Goal: Transaction & Acquisition: Book appointment/travel/reservation

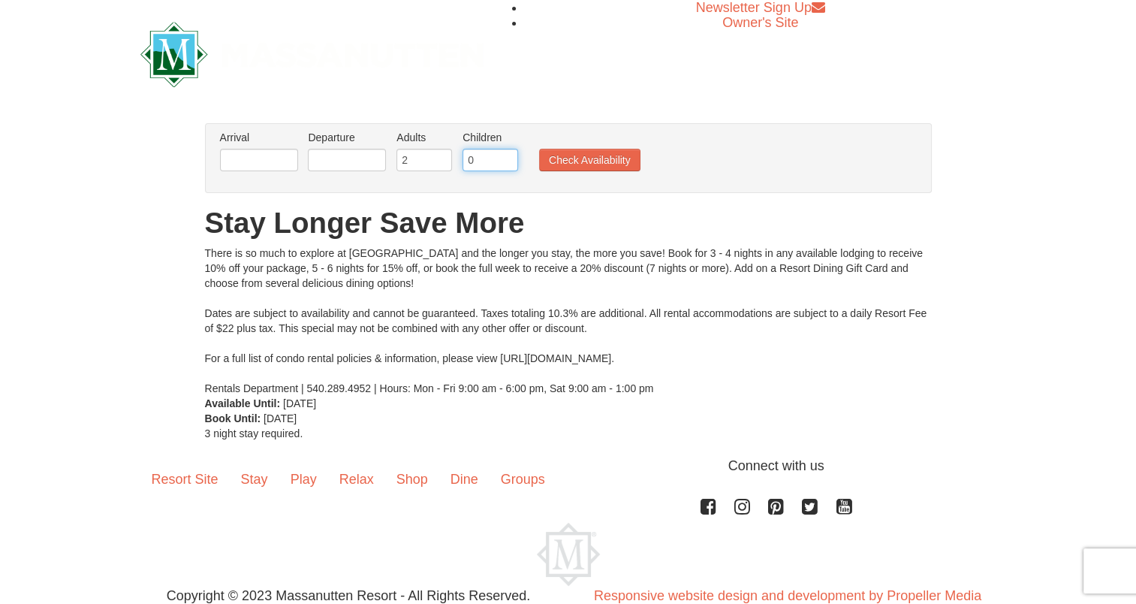
click at [492, 165] on input "0" at bounding box center [491, 160] width 56 height 23
type input "2"
click at [261, 156] on input "text" at bounding box center [259, 160] width 78 height 23
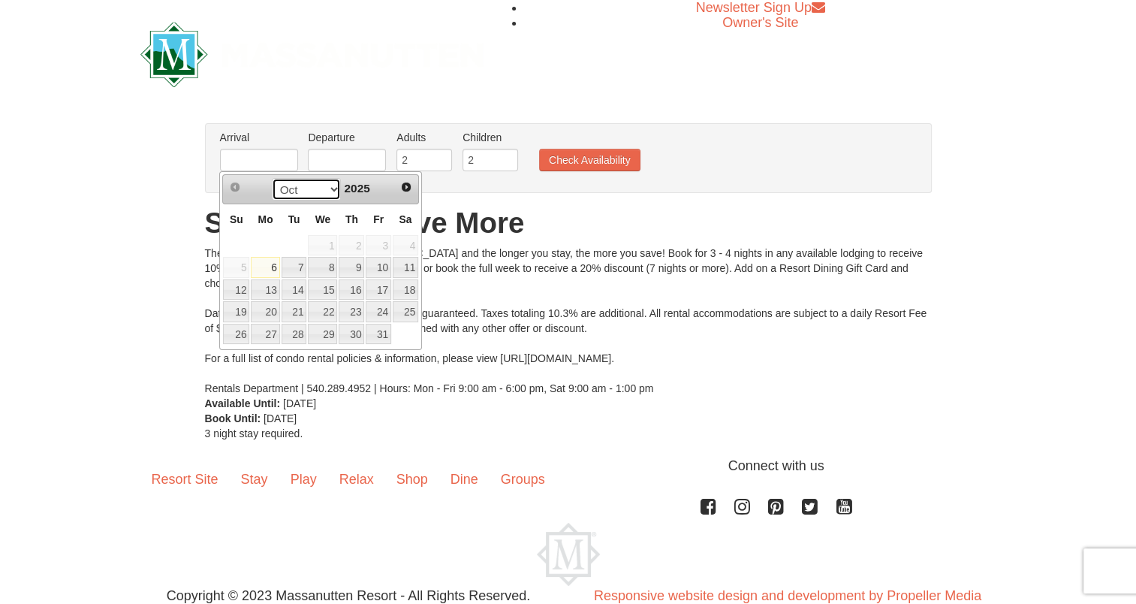
click at [327, 196] on select "Oct Nov Dec" at bounding box center [307, 189] width 70 height 23
click at [242, 315] on link "21" at bounding box center [236, 311] width 26 height 21
type input "[DATE]"
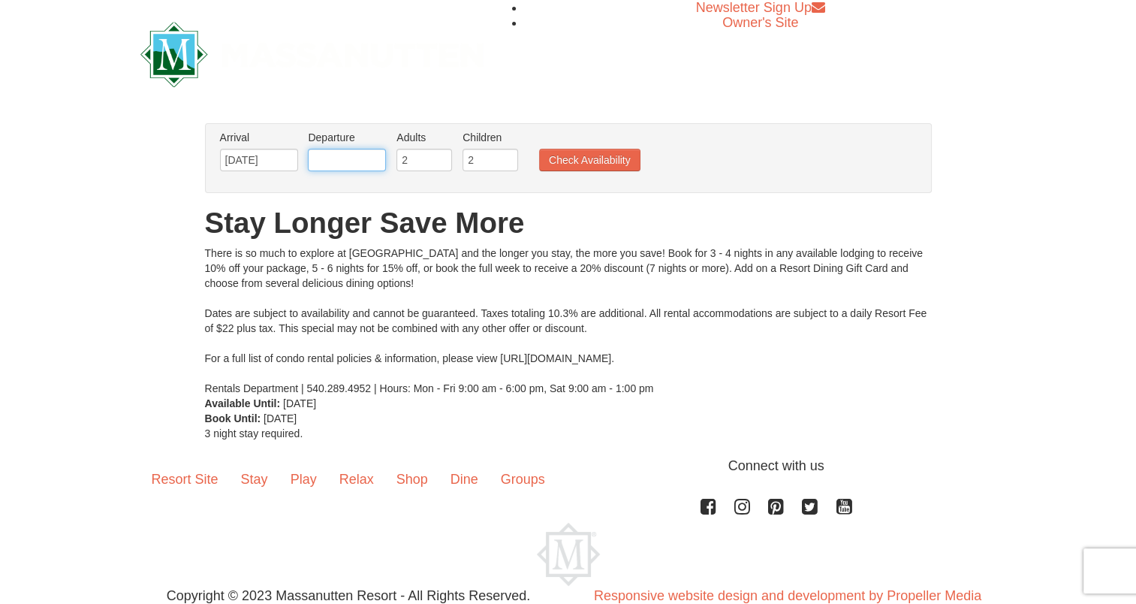
click at [362, 161] on input "text" at bounding box center [347, 160] width 78 height 23
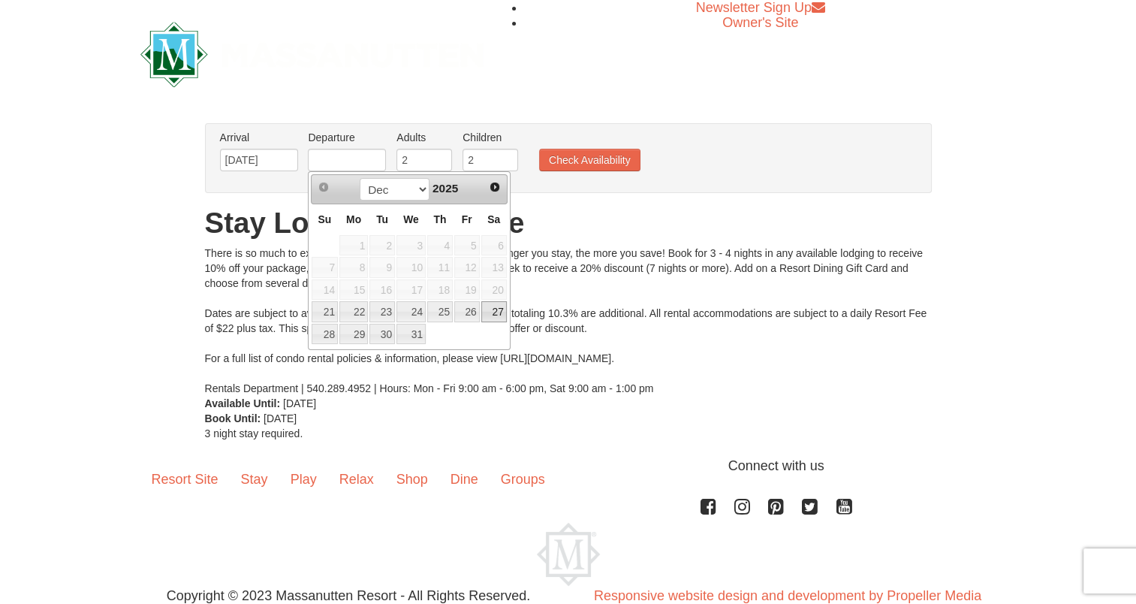
click at [486, 308] on link "27" at bounding box center [494, 311] width 26 height 21
type input "[DATE]"
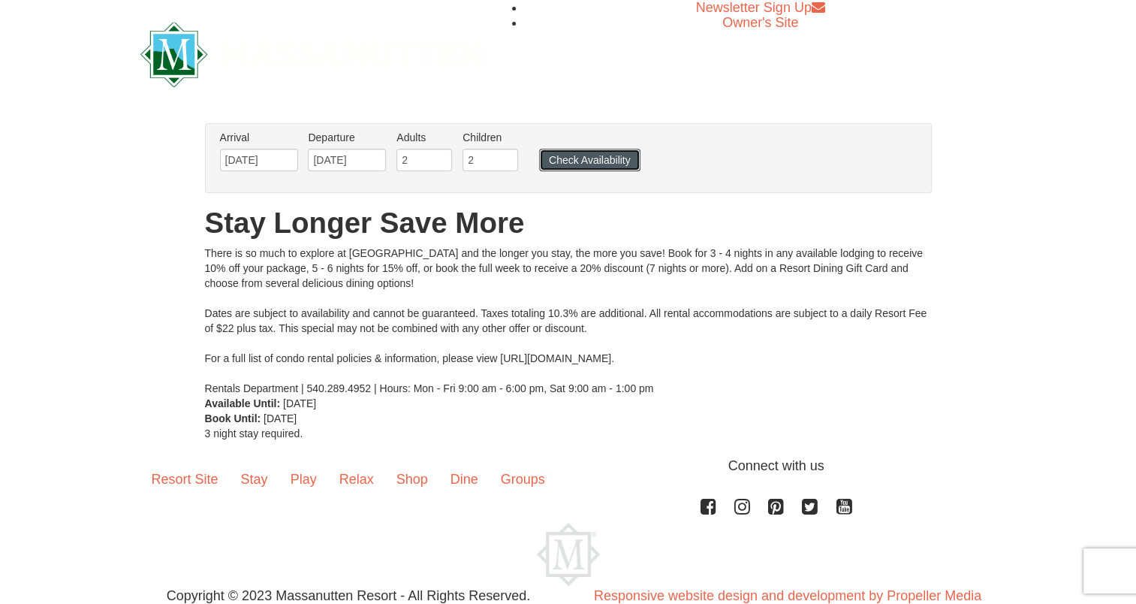
click at [557, 163] on button "Check Availability" at bounding box center [589, 160] width 101 height 23
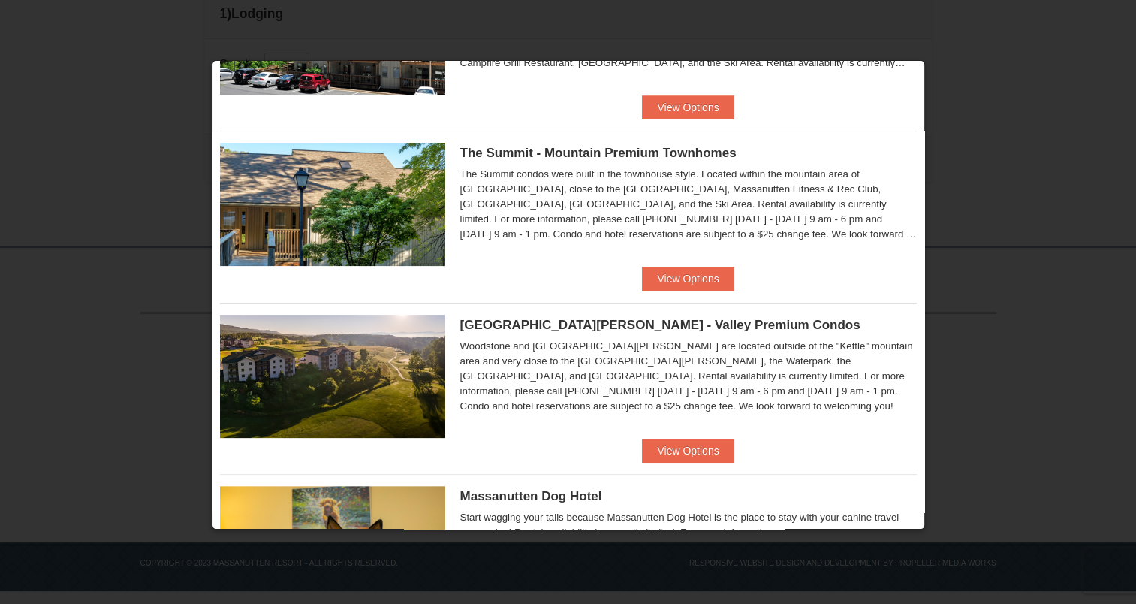
scroll to position [312, 0]
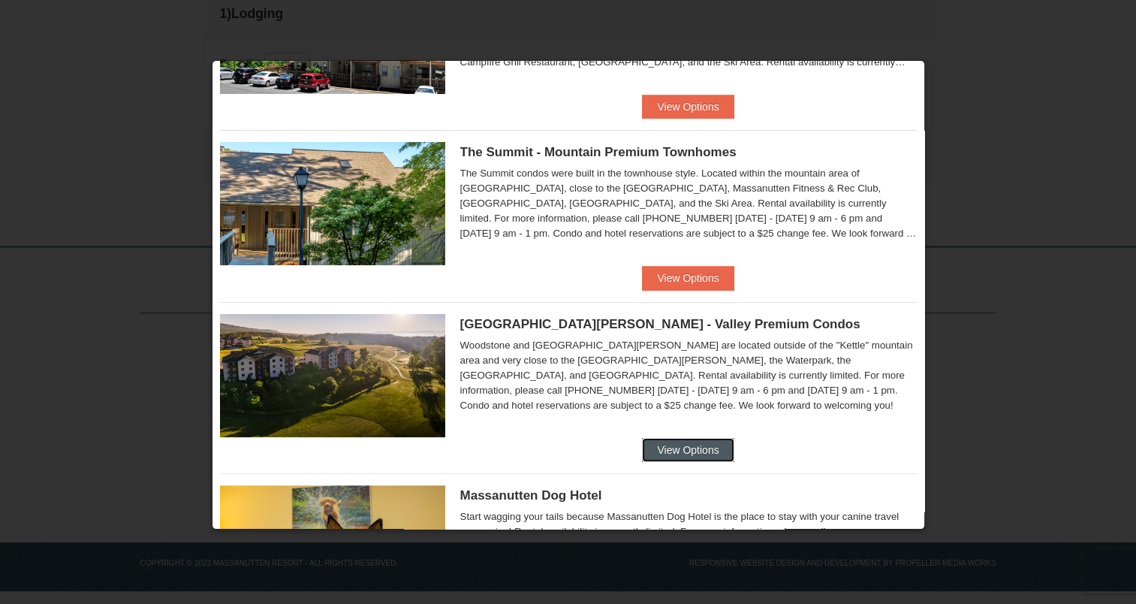
click at [682, 448] on button "View Options" at bounding box center [688, 450] width 92 height 24
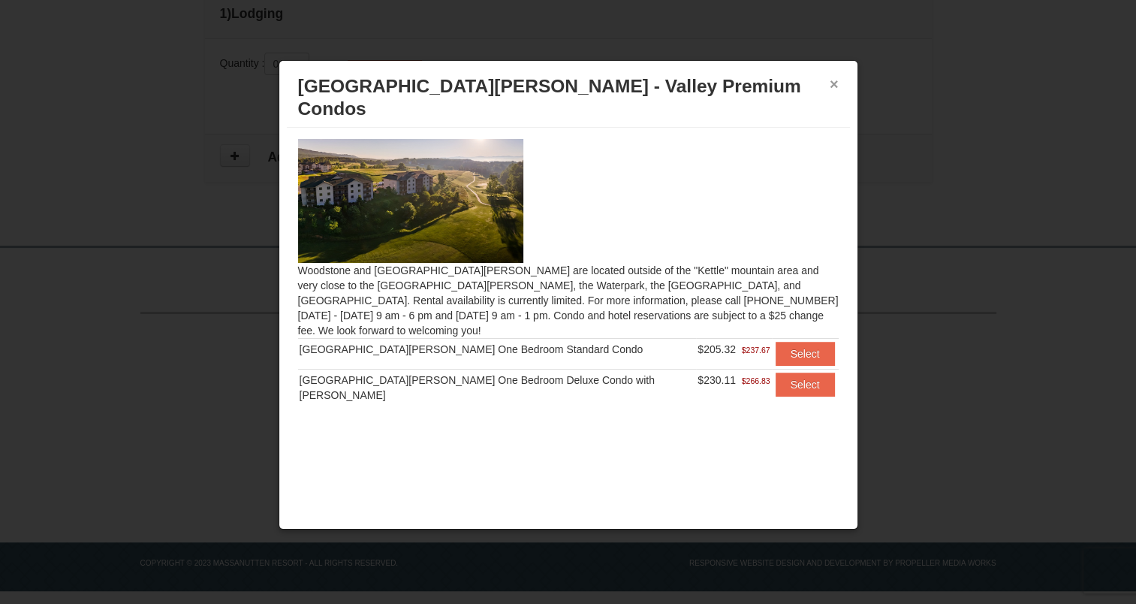
click at [834, 88] on button "×" at bounding box center [834, 84] width 9 height 15
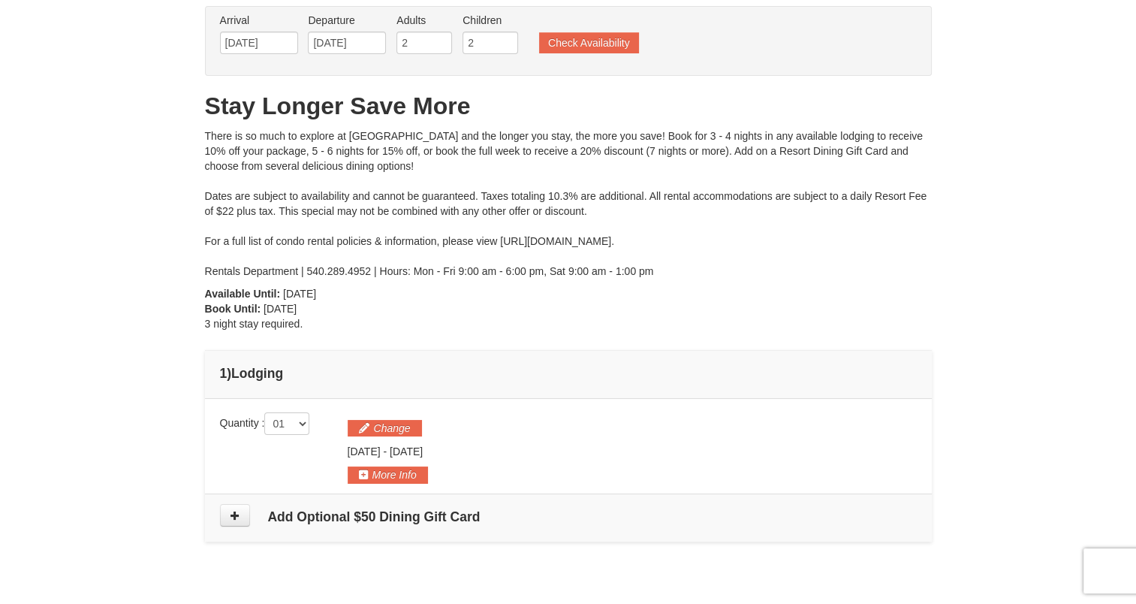
scroll to position [90, 0]
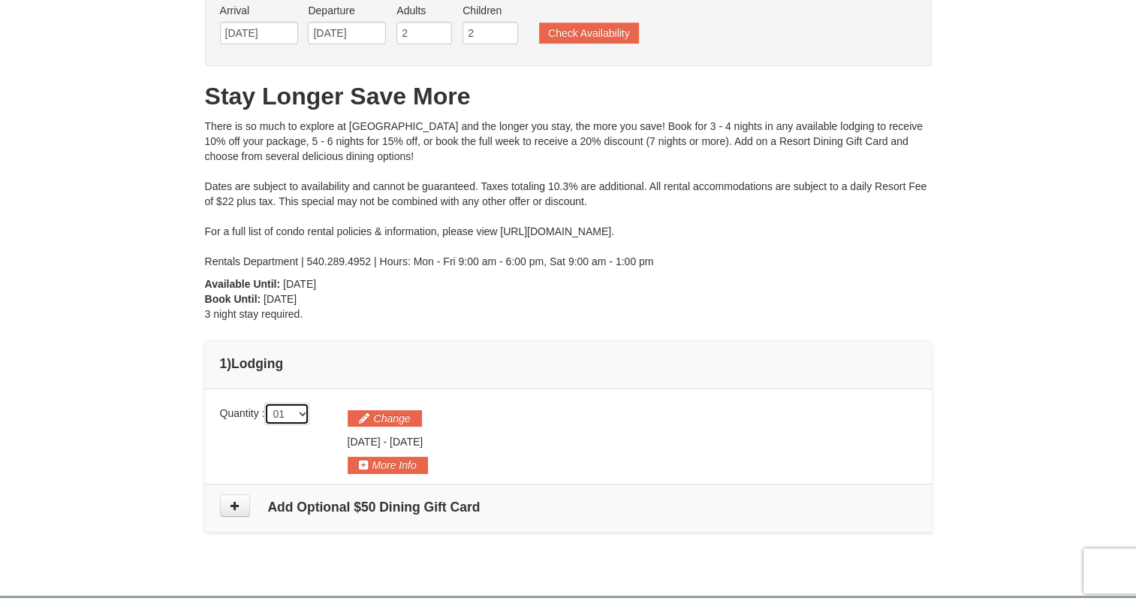
click at [302, 418] on select "01 02 03 04 05" at bounding box center [286, 414] width 45 height 23
click at [267, 403] on select "01 02 03 04 05" at bounding box center [286, 414] width 45 height 23
click at [575, 32] on button "Check Availability" at bounding box center [589, 33] width 100 height 21
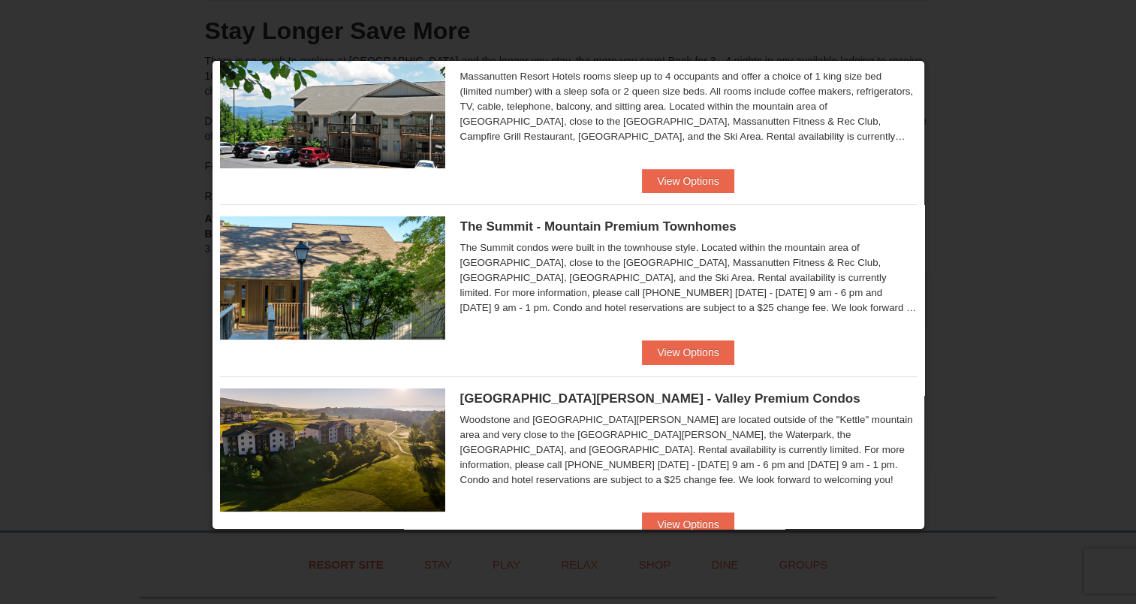
scroll to position [225, 0]
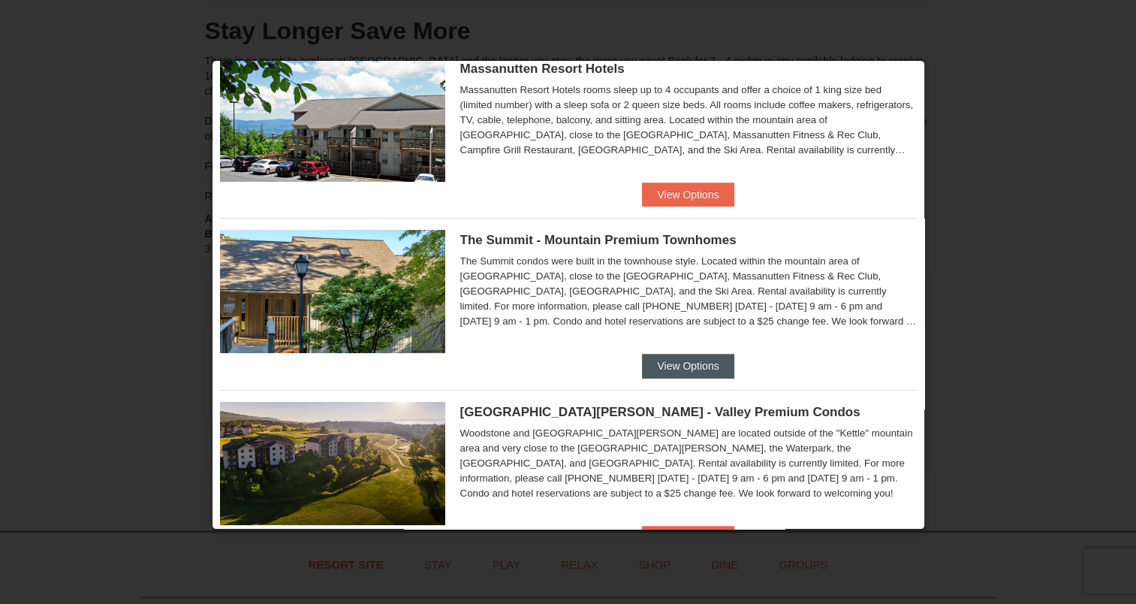
click at [687, 366] on button "View Options" at bounding box center [688, 366] width 92 height 24
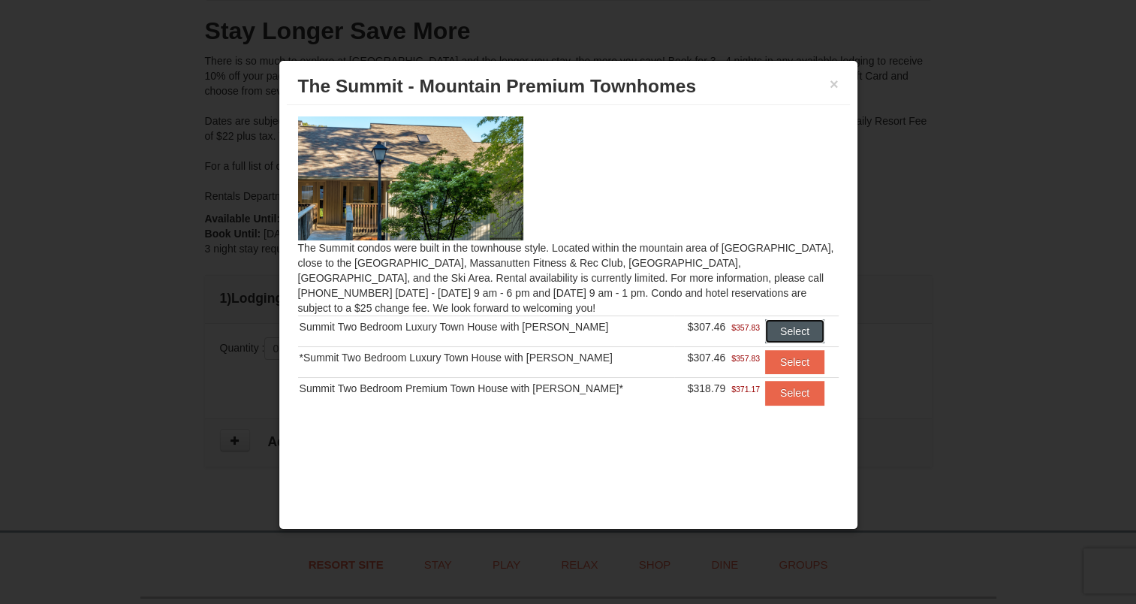
click at [784, 329] on button "Select" at bounding box center [794, 331] width 59 height 24
